Goal: Information Seeking & Learning: Learn about a topic

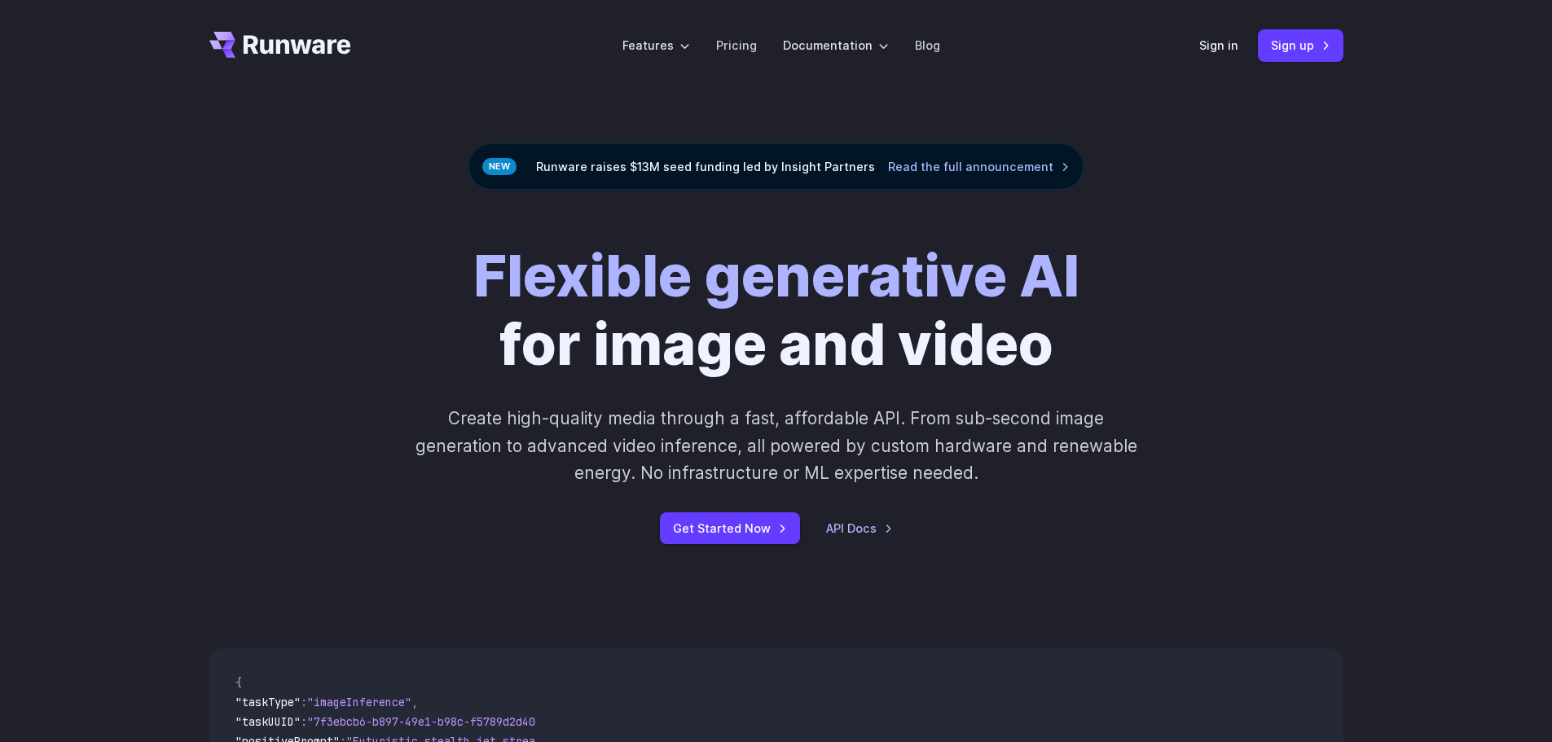
click at [314, 304] on div "Flexible generative AI for image and video Create high-quality media through a …" at bounding box center [776, 393] width 1134 height 302
drag, startPoint x: 331, startPoint y: 274, endPoint x: 312, endPoint y: 240, distance: 38.7
drag, startPoint x: 312, startPoint y: 240, endPoint x: 305, endPoint y: 226, distance: 15.7
click at [305, 226] on div "Flexible generative AI for image and video Create high-quality media through a …" at bounding box center [776, 393] width 1552 height 406
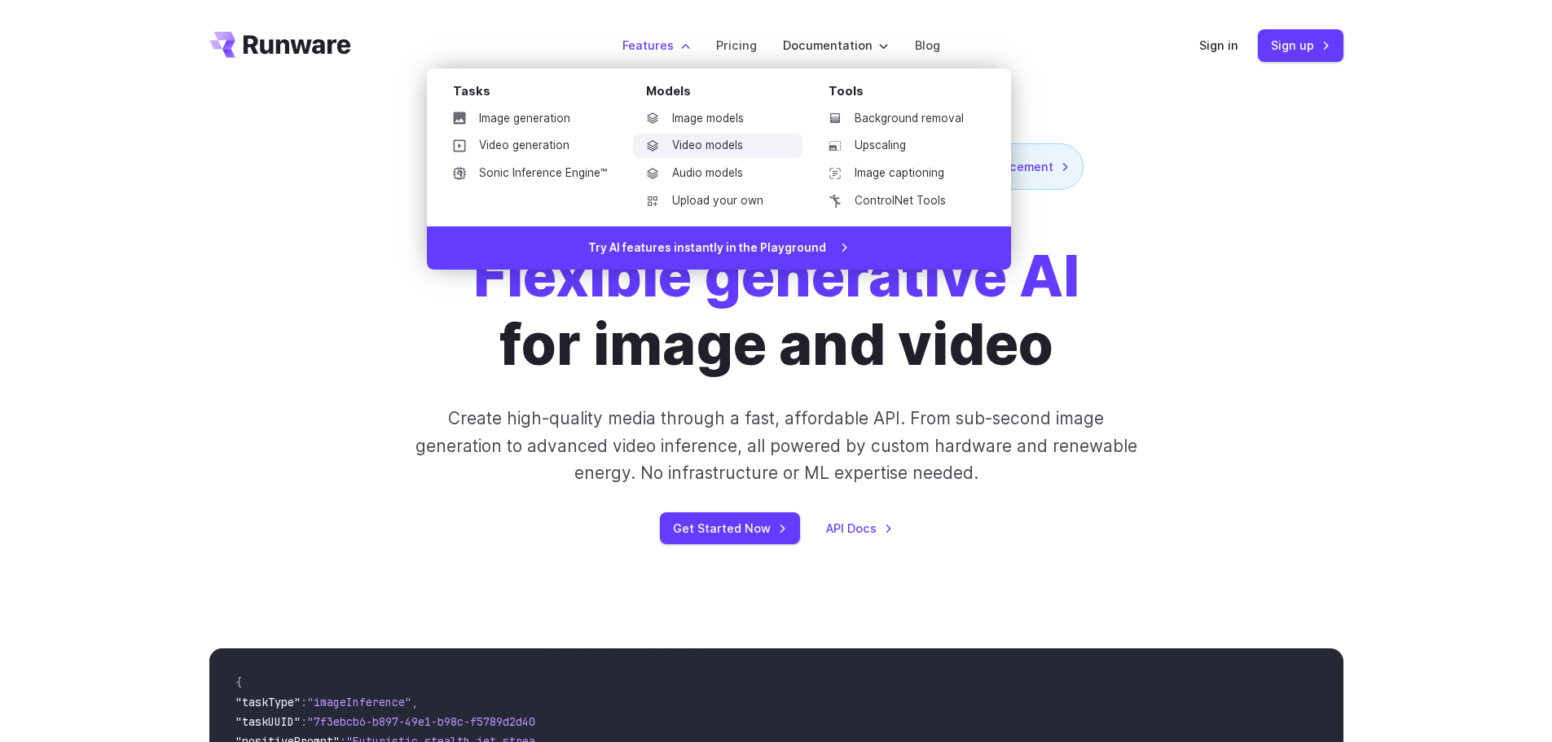
click at [704, 139] on link "Video models" at bounding box center [717, 146] width 169 height 24
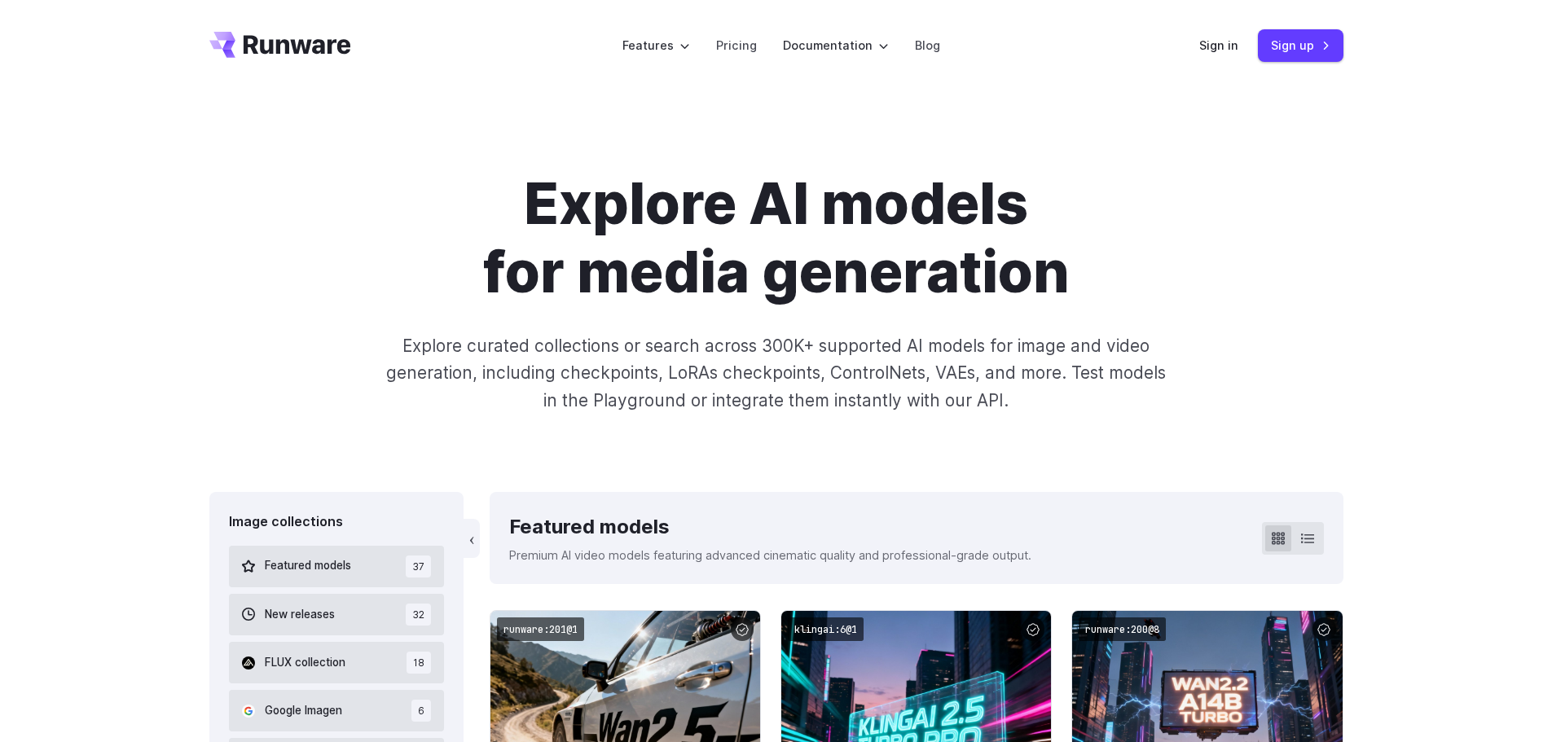
click at [108, 195] on div "Explore AI models for media generation Explore curated collections or search ac…" at bounding box center [776, 291] width 1552 height 401
click at [150, 223] on div "Explore AI models for media generation Explore curated collections or search ac…" at bounding box center [776, 291] width 1552 height 401
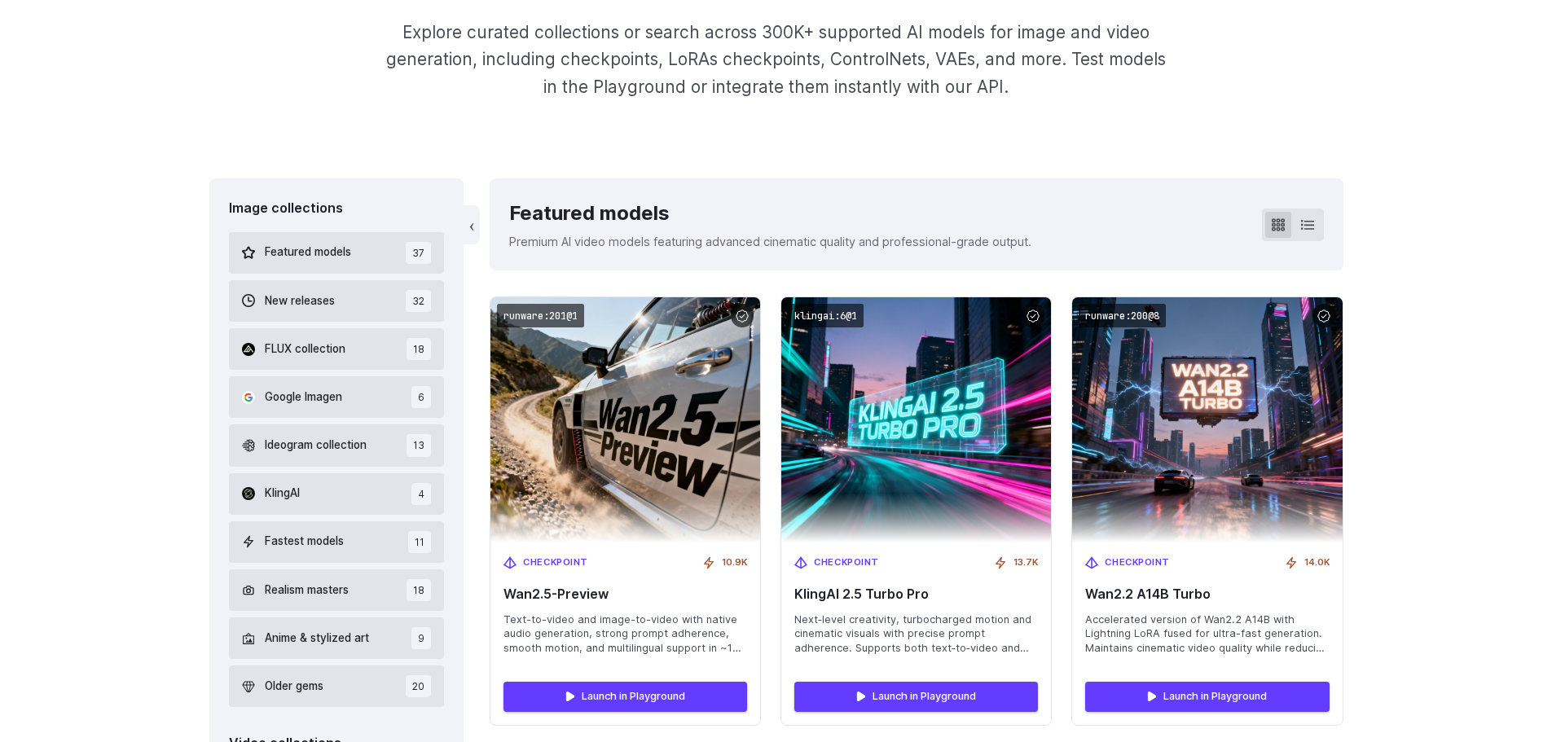
scroll to position [489, 0]
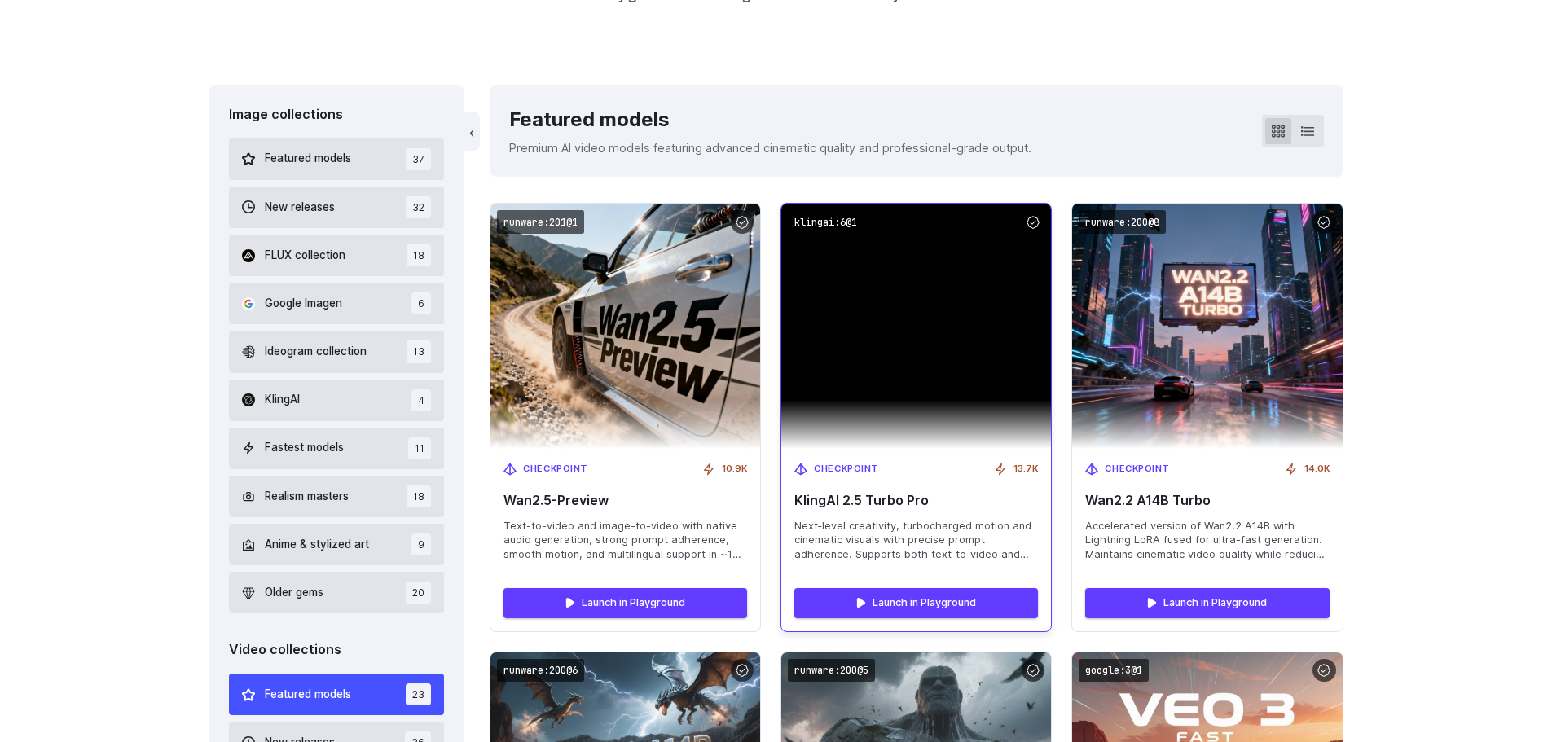
scroll to position [0, 0]
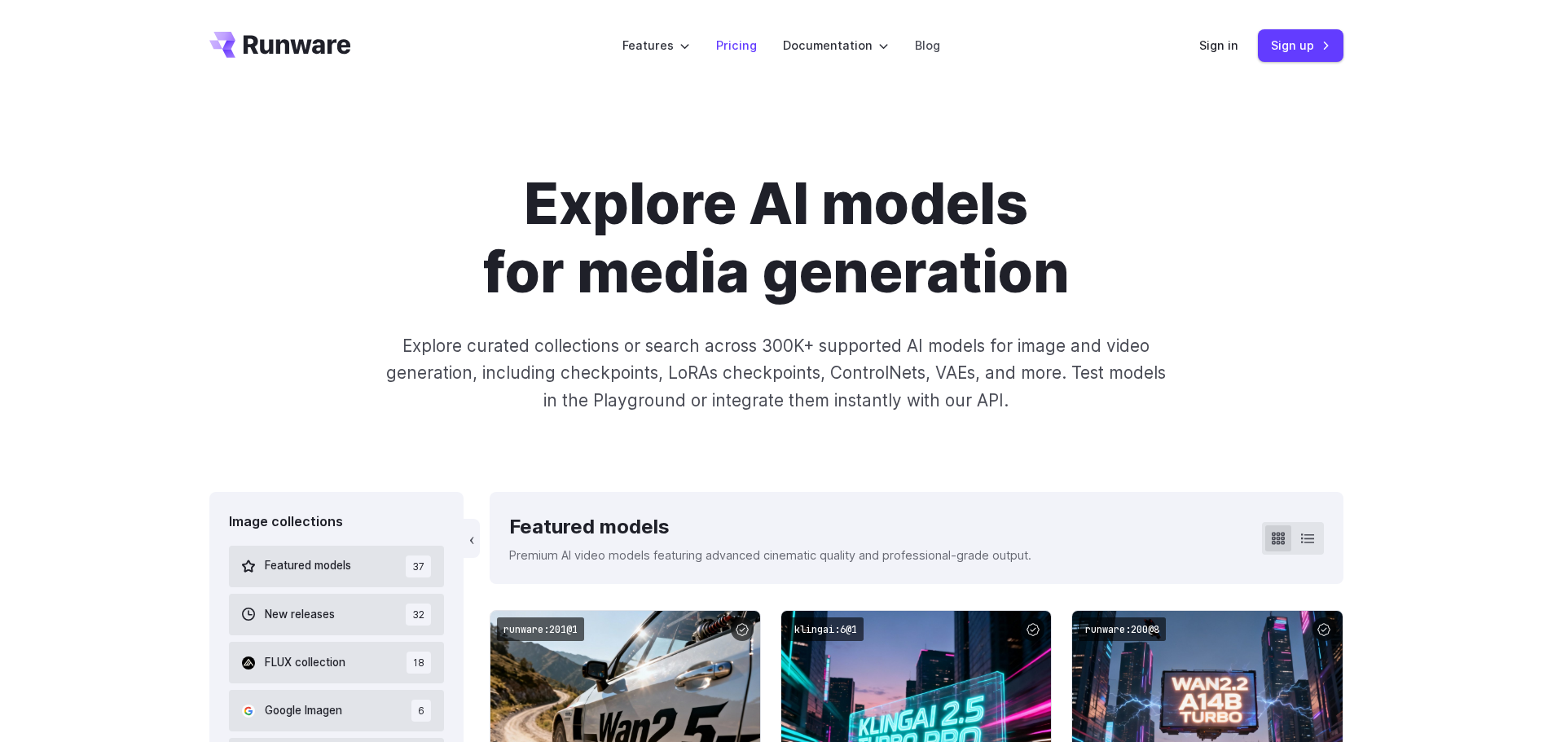
click at [743, 46] on link "Pricing" at bounding box center [736, 45] width 41 height 19
